Goal: Obtain resource: Download file/media

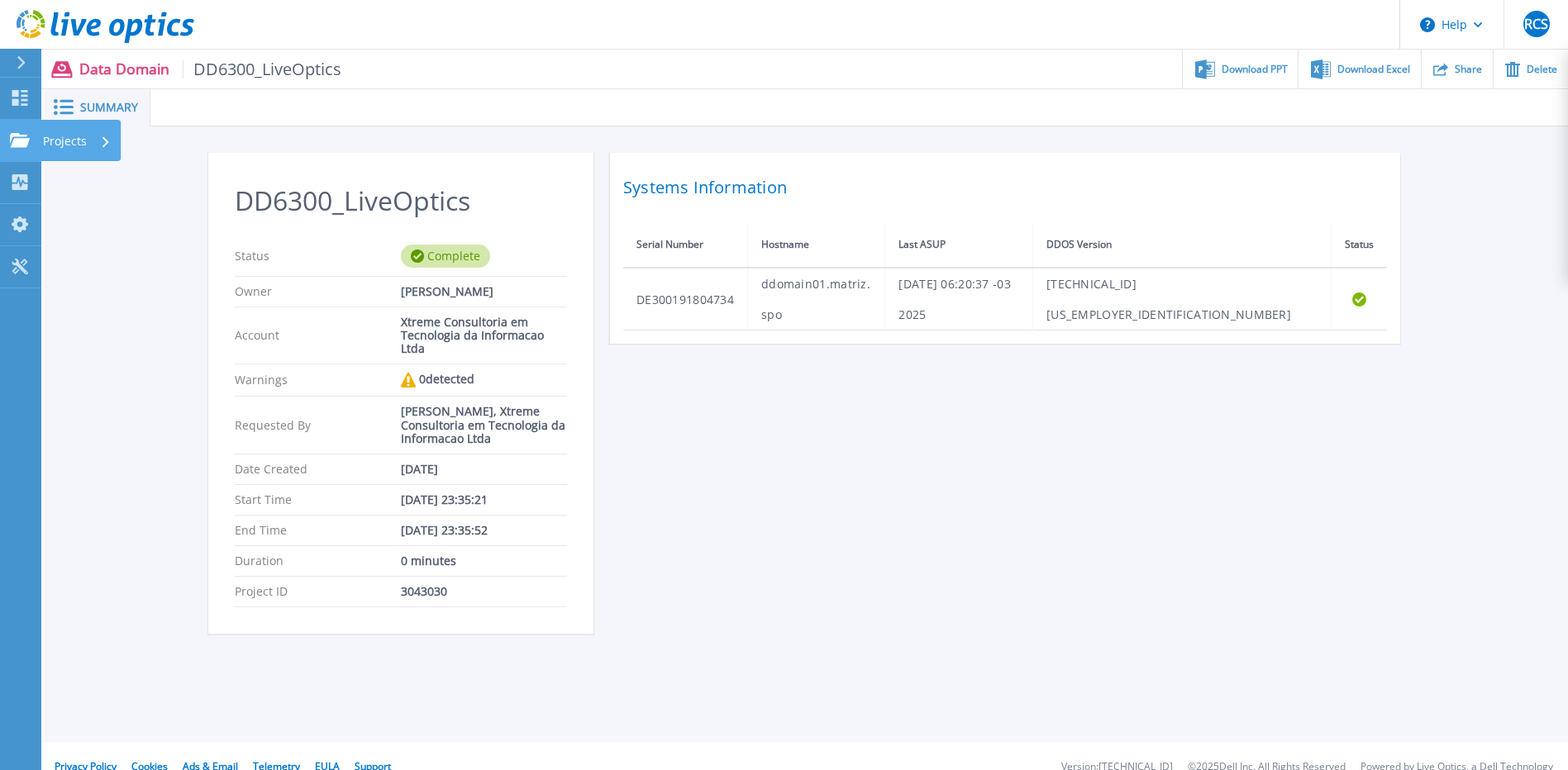
click at [98, 141] on div "Projects" at bounding box center [76, 141] width 67 height 43
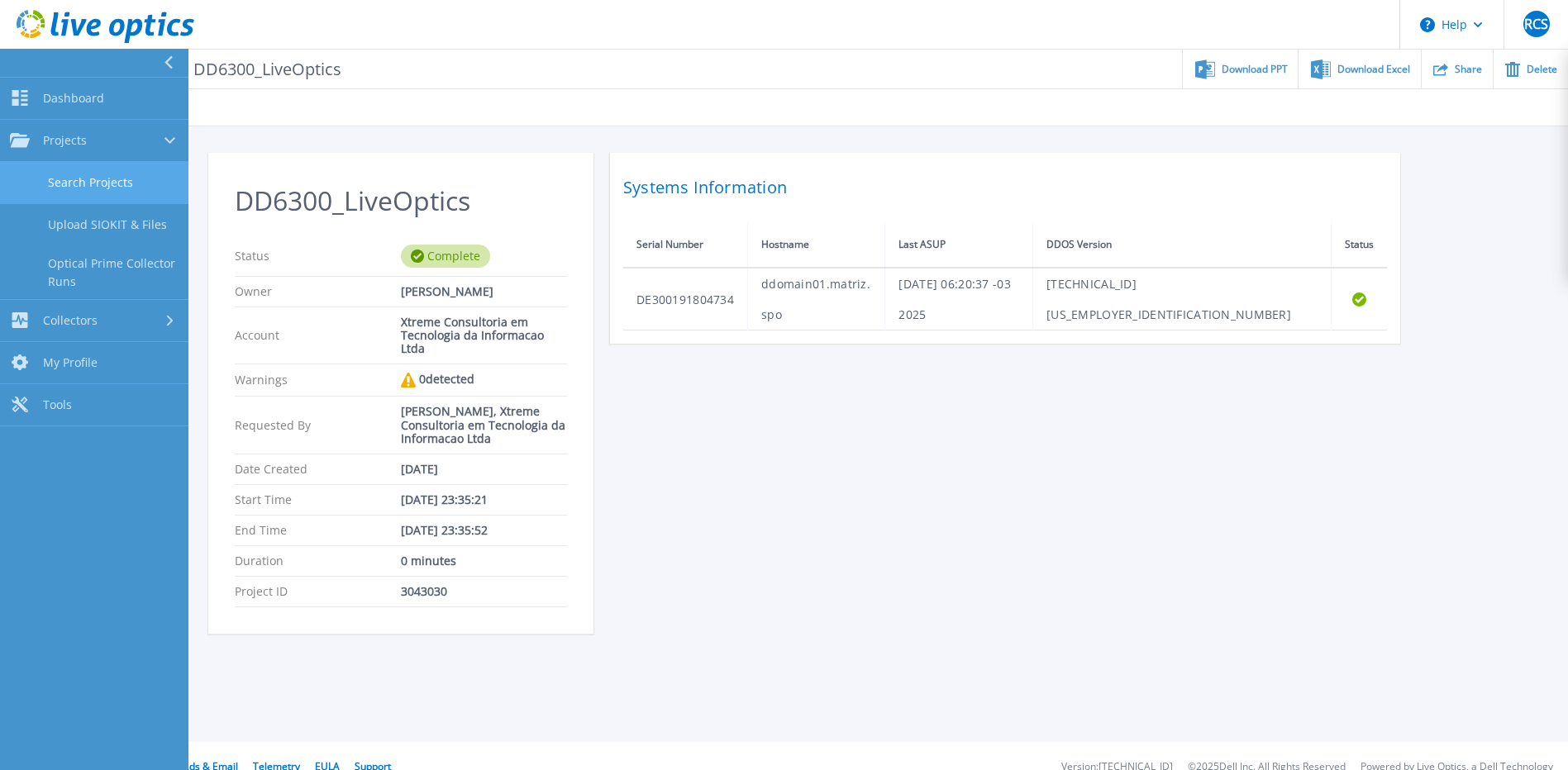
click at [100, 184] on link "Search Projects" at bounding box center [94, 182] width 189 height 42
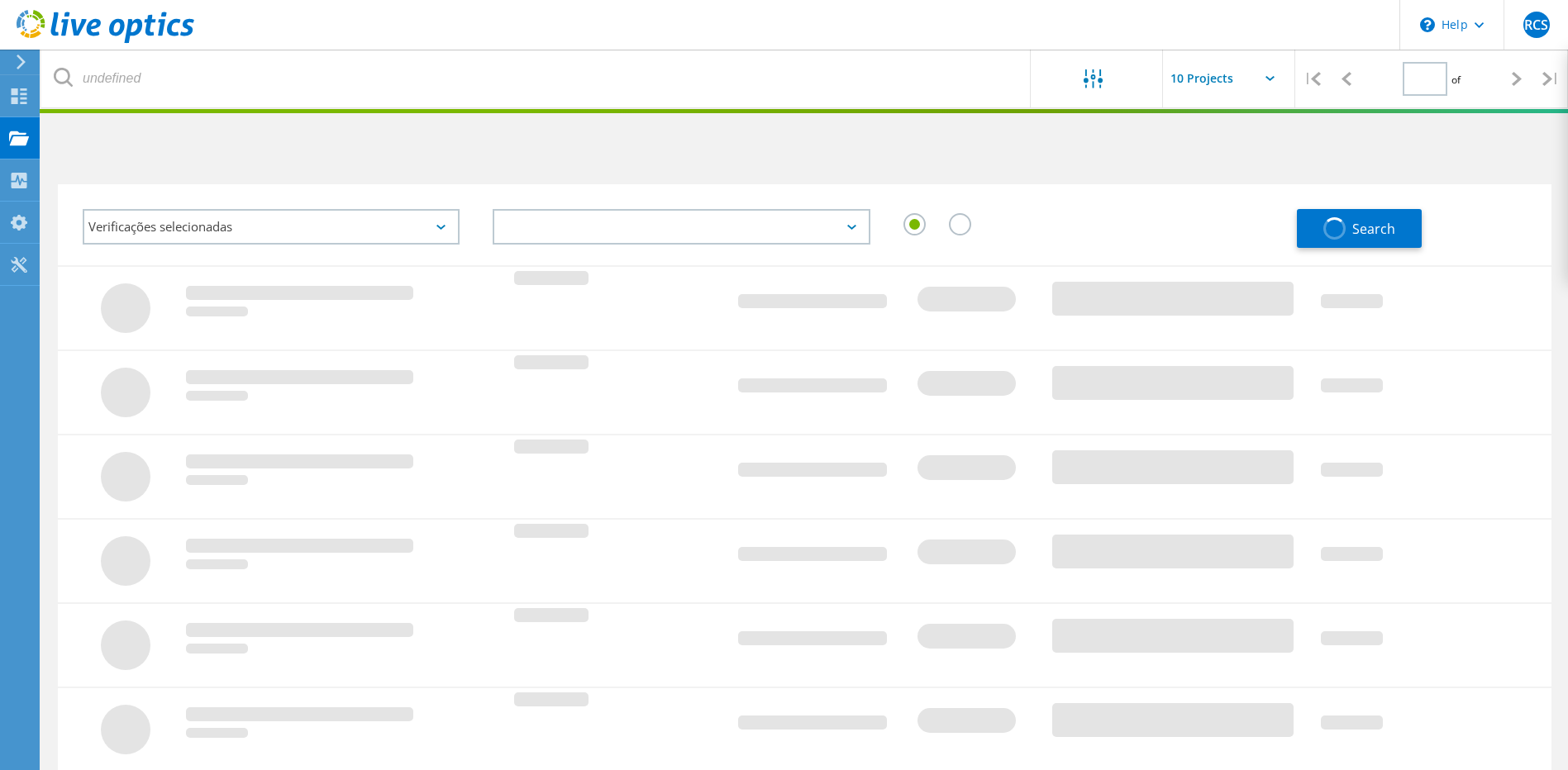
type input "1"
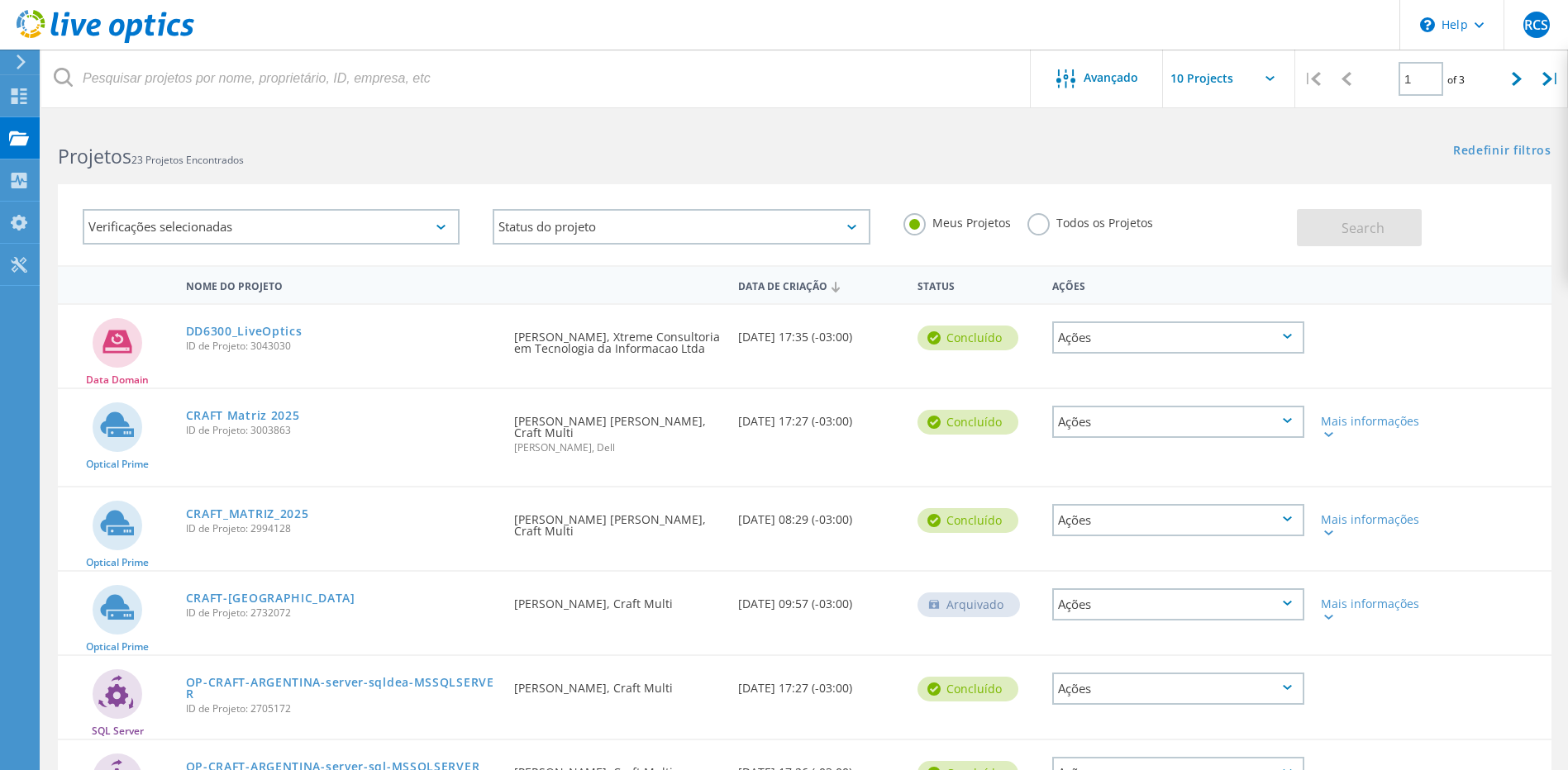
click at [1290, 339] on icon at bounding box center [1288, 337] width 9 height 5
click at [251, 331] on link "DD6300_LiveOptics" at bounding box center [244, 331] width 117 height 12
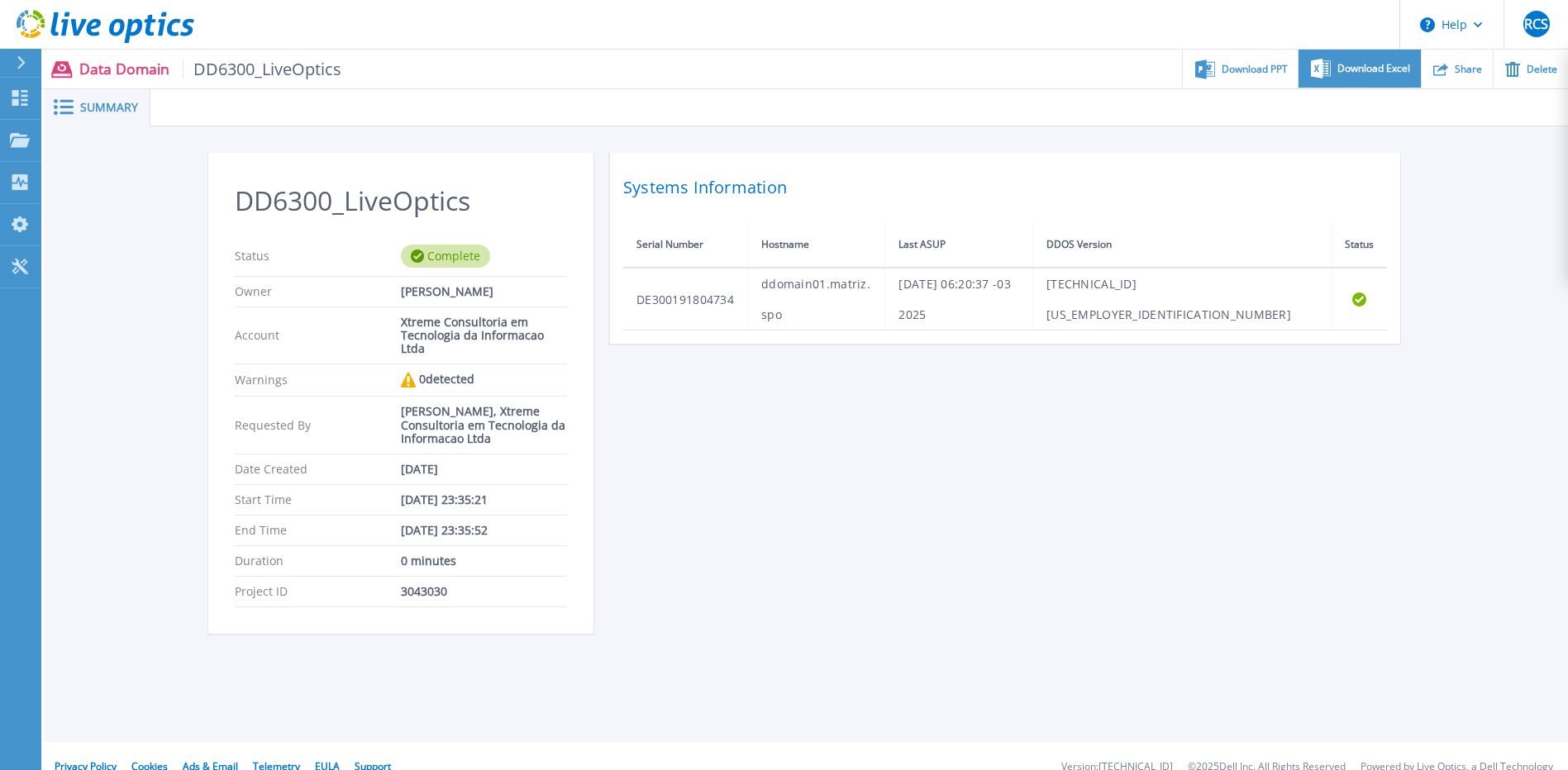
click at [1349, 67] on span "Download Excel" at bounding box center [1374, 68] width 73 height 10
click at [1491, 211] on div "DD6300_LiveOptics Status Complete Owner [PERSON_NAME] Account Xtreme Consultori…" at bounding box center [806, 403] width 1525 height 553
